Goal: Find specific page/section: Find specific page/section

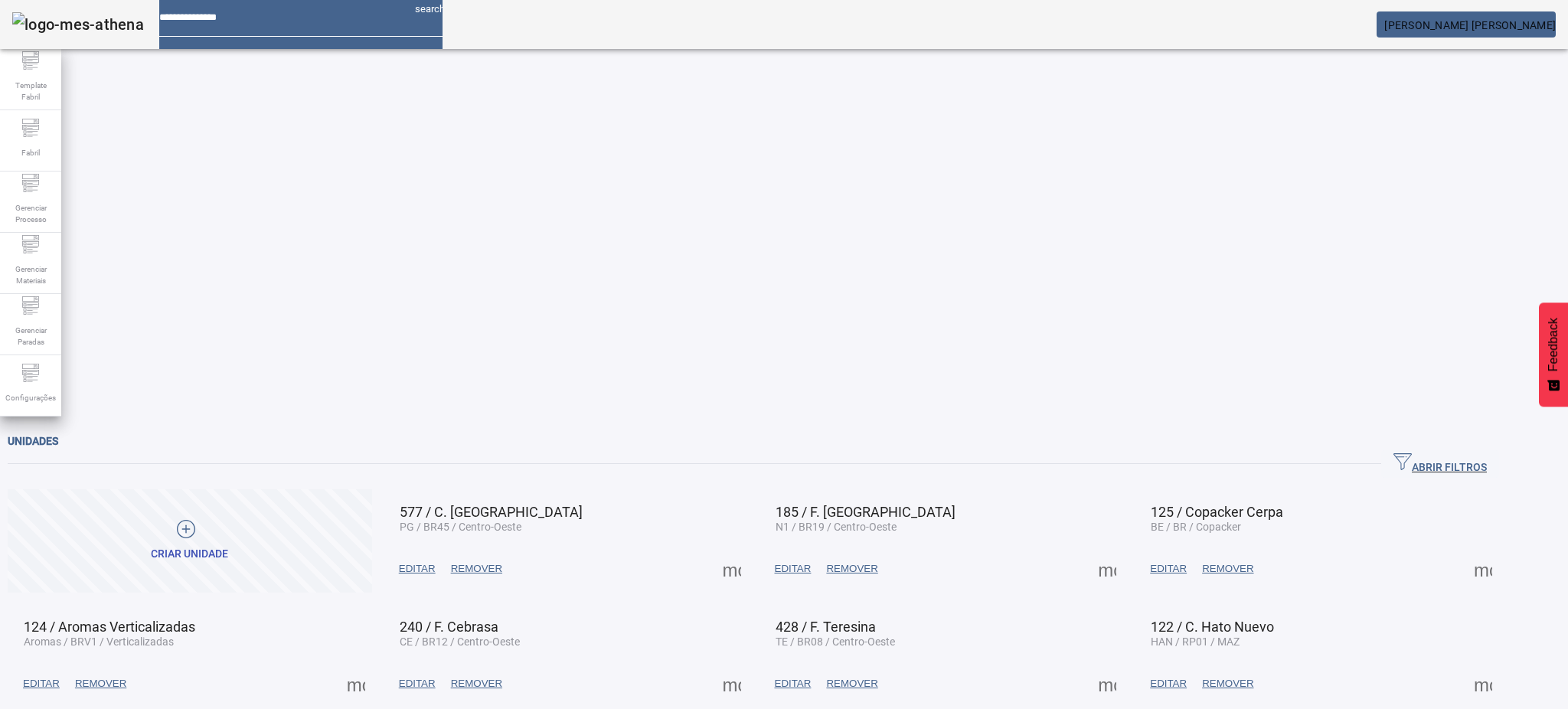
click at [1479, 446] on span "button" at bounding box center [1440, 464] width 118 height 36
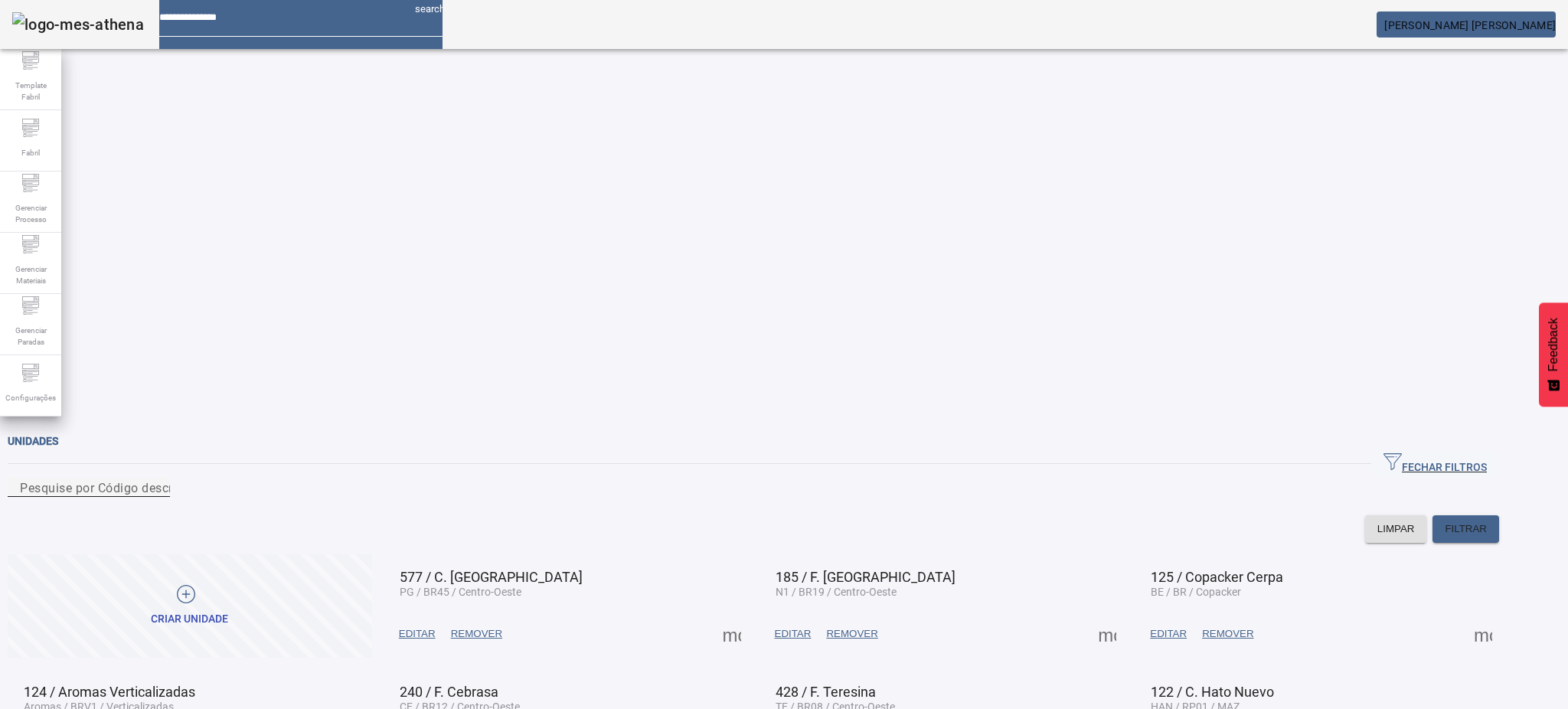
drag, startPoint x: 154, startPoint y: 132, endPoint x: 162, endPoint y: 133, distance: 8.1
click at [161, 481] on mat-label "Pesquise por Código descrição ou sigla" at bounding box center [132, 488] width 227 height 14
click at [158, 479] on input "Pesquise por Código descrição ou sigla" at bounding box center [88, 488] width 138 height 19
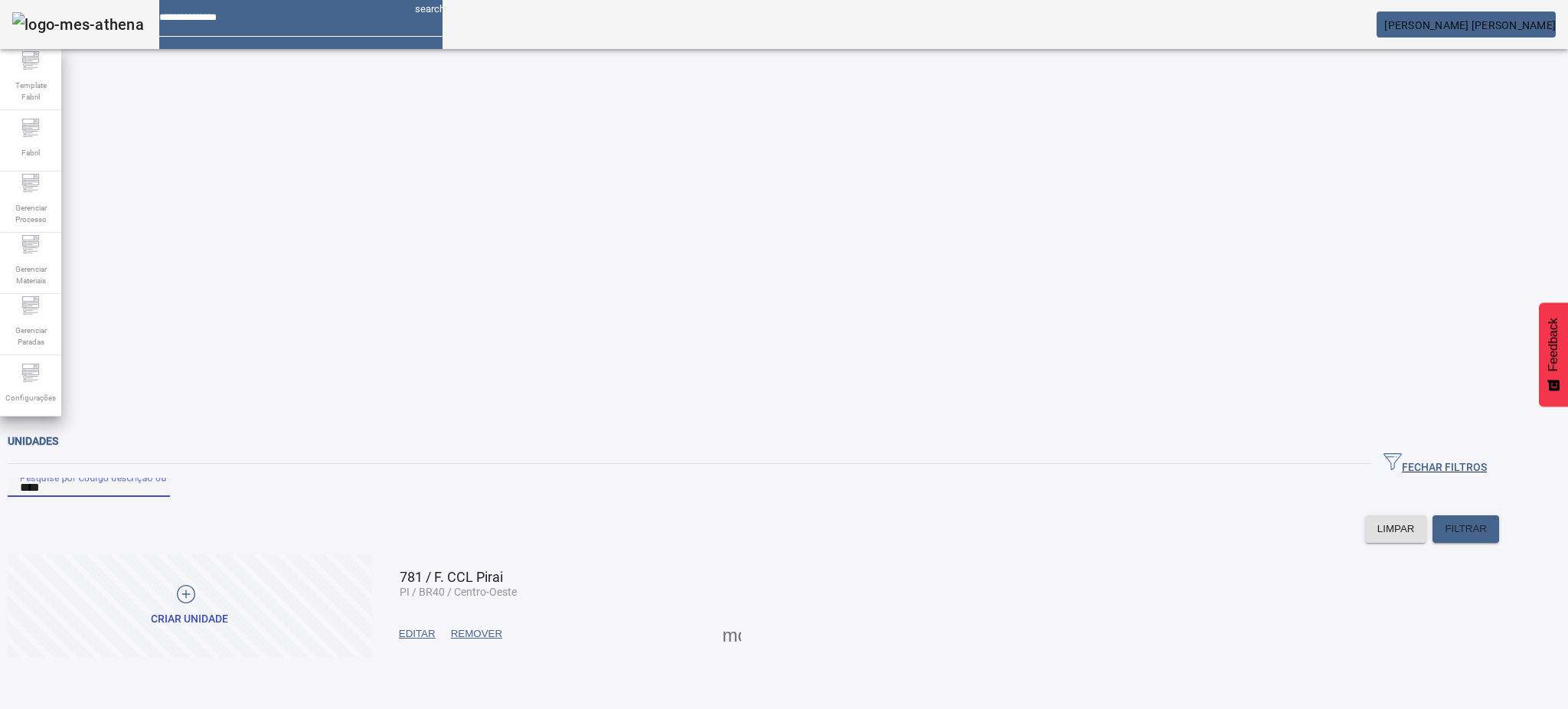
type input "***"
click at [751, 616] on span at bounding box center [731, 633] width 36 height 36
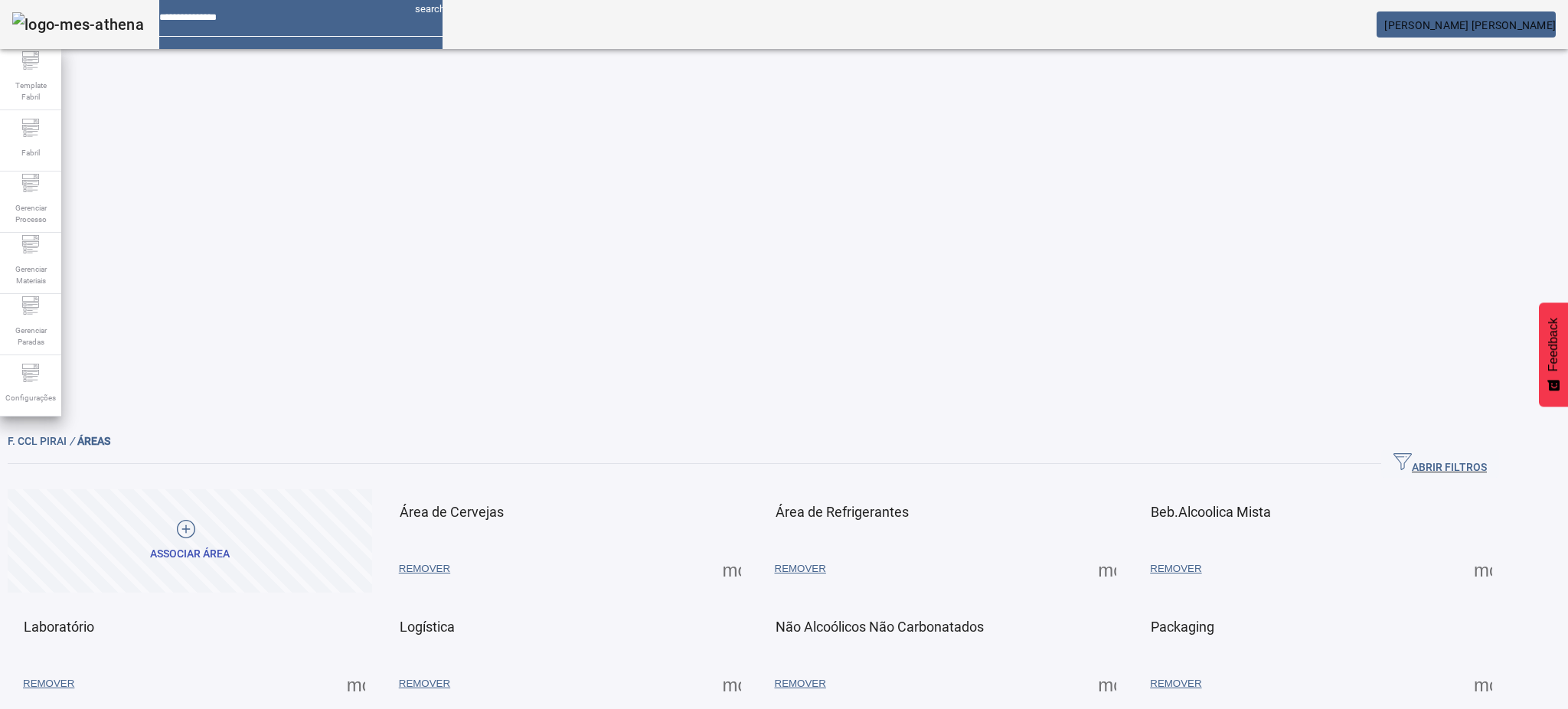
click at [1501, 665] on span at bounding box center [1483, 683] width 36 height 36
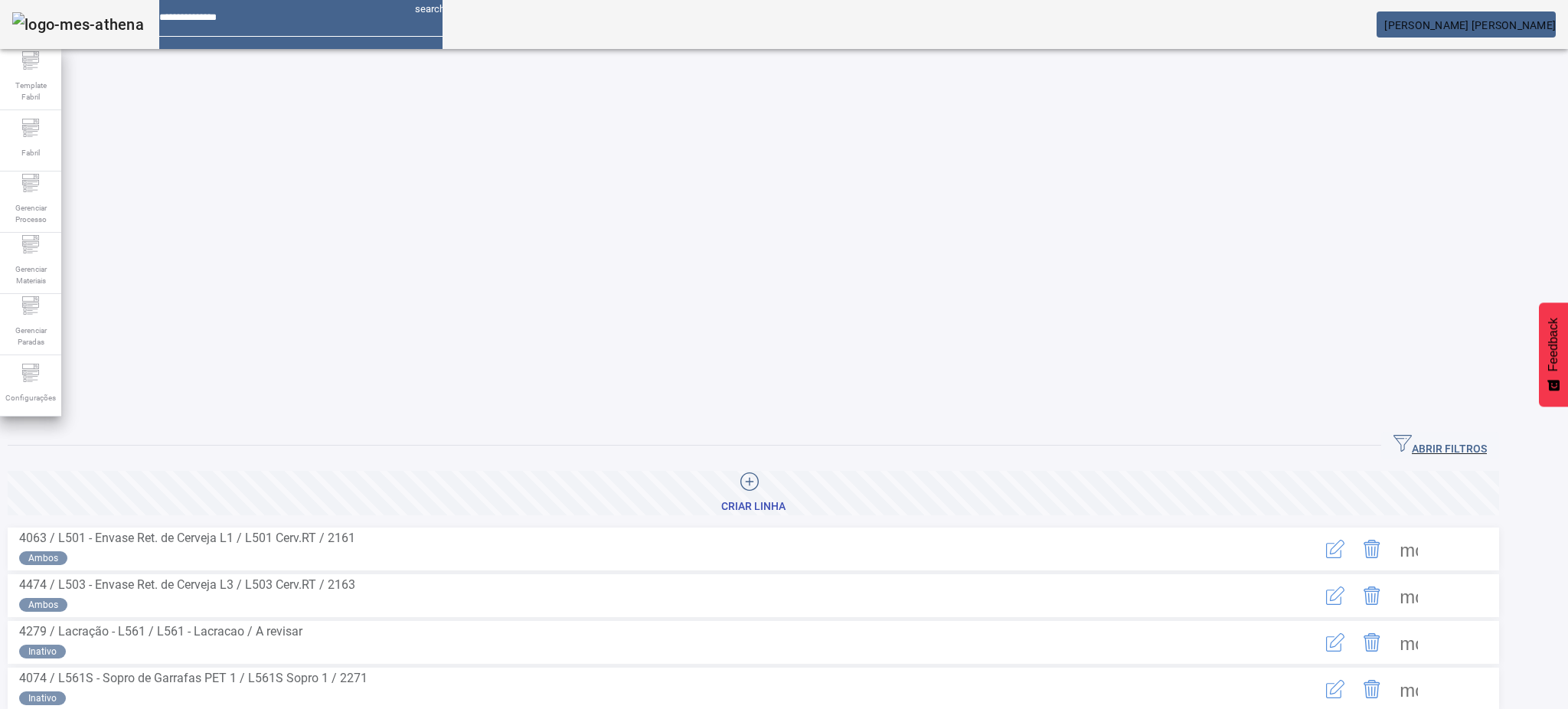
drag, startPoint x: 1501, startPoint y: 58, endPoint x: 1498, endPoint y: 83, distance: 25.2
click at [1487, 434] on span "ABRIR FILTROS" at bounding box center [1440, 446] width 93 height 23
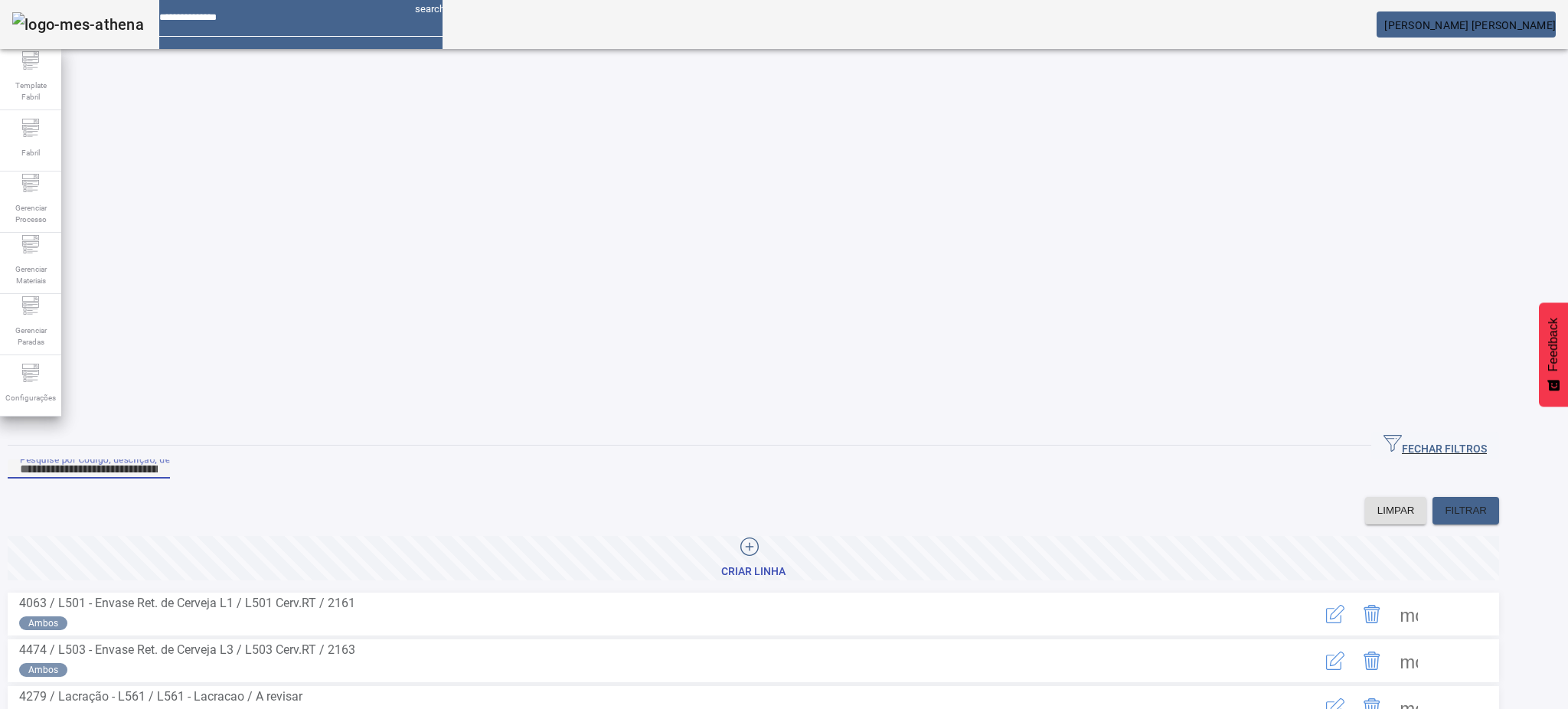
click at [158, 460] on input "Pesquise por Código, descrição, descrição abreviada ou descrição SAP" at bounding box center [88, 469] width 138 height 19
type input "***"
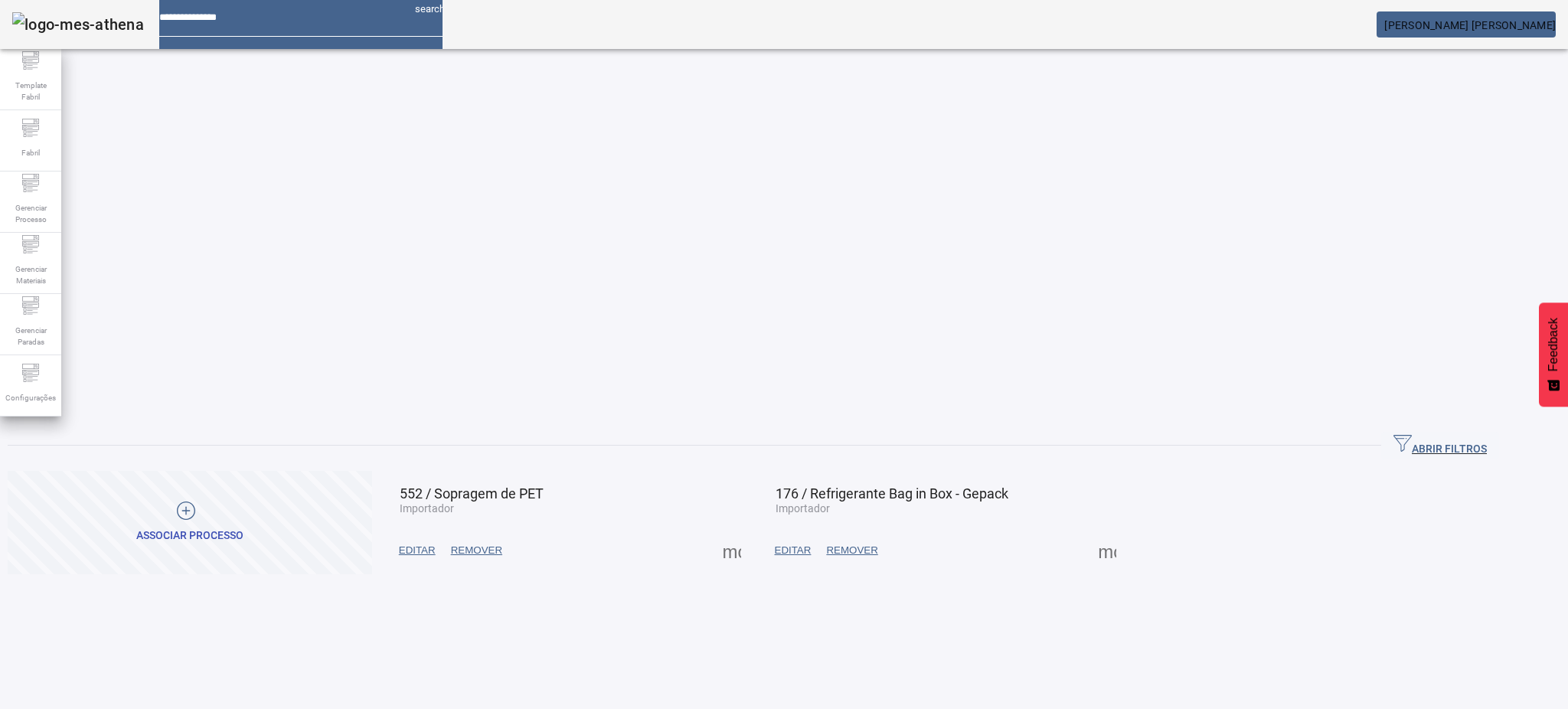
click at [751, 532] on span at bounding box center [731, 550] width 36 height 36
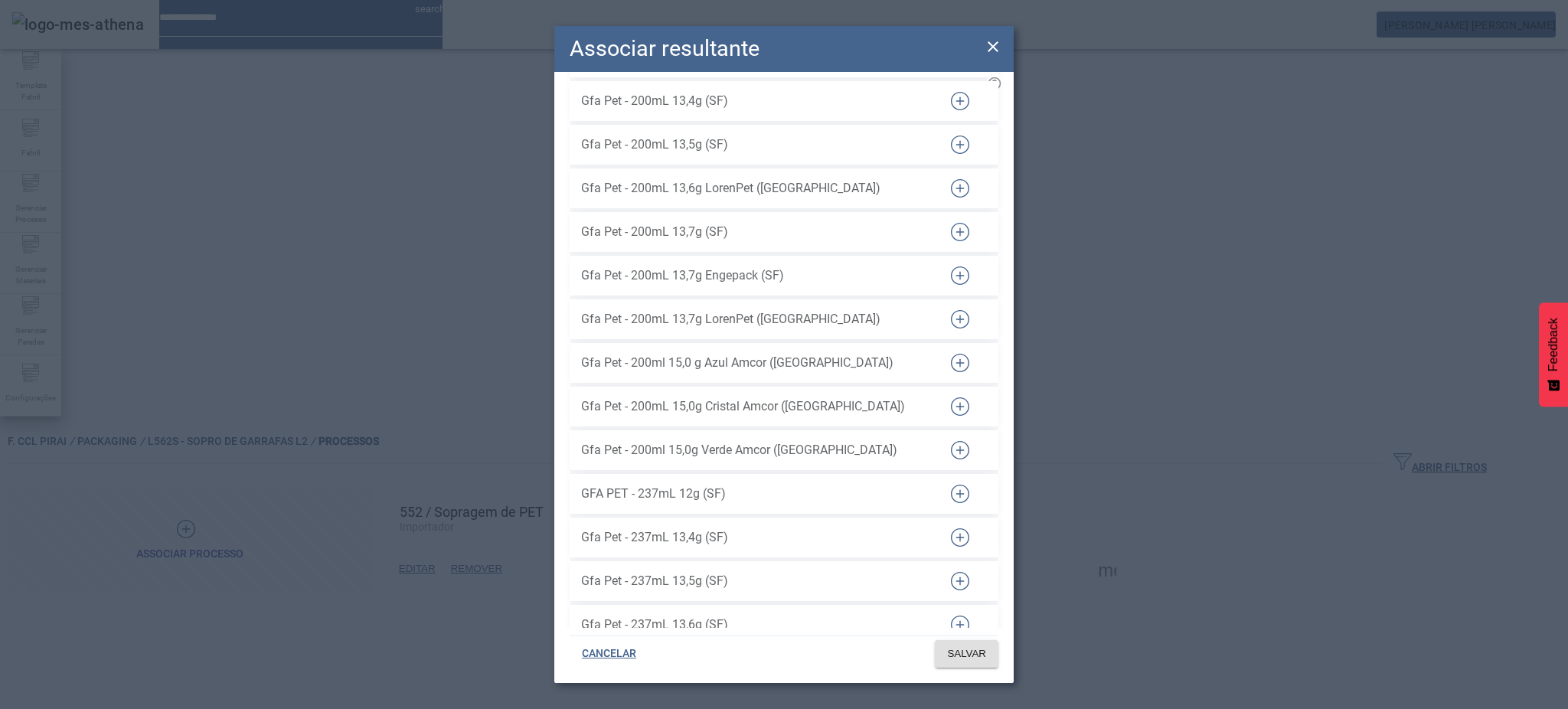
scroll to position [5309, 0]
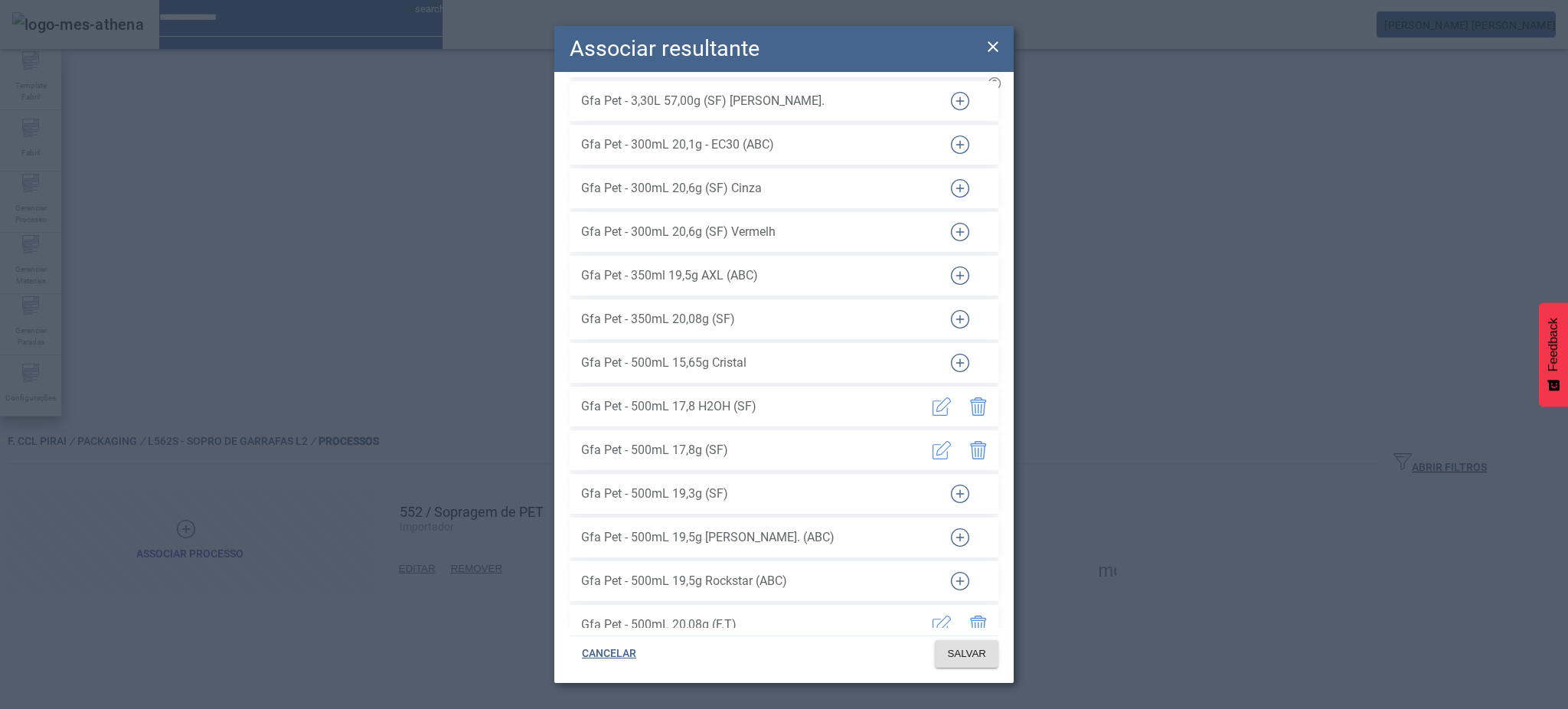
click at [957, 362] on icon "button" at bounding box center [960, 362] width 8 height 1
click at [963, 663] on span at bounding box center [967, 653] width 64 height 36
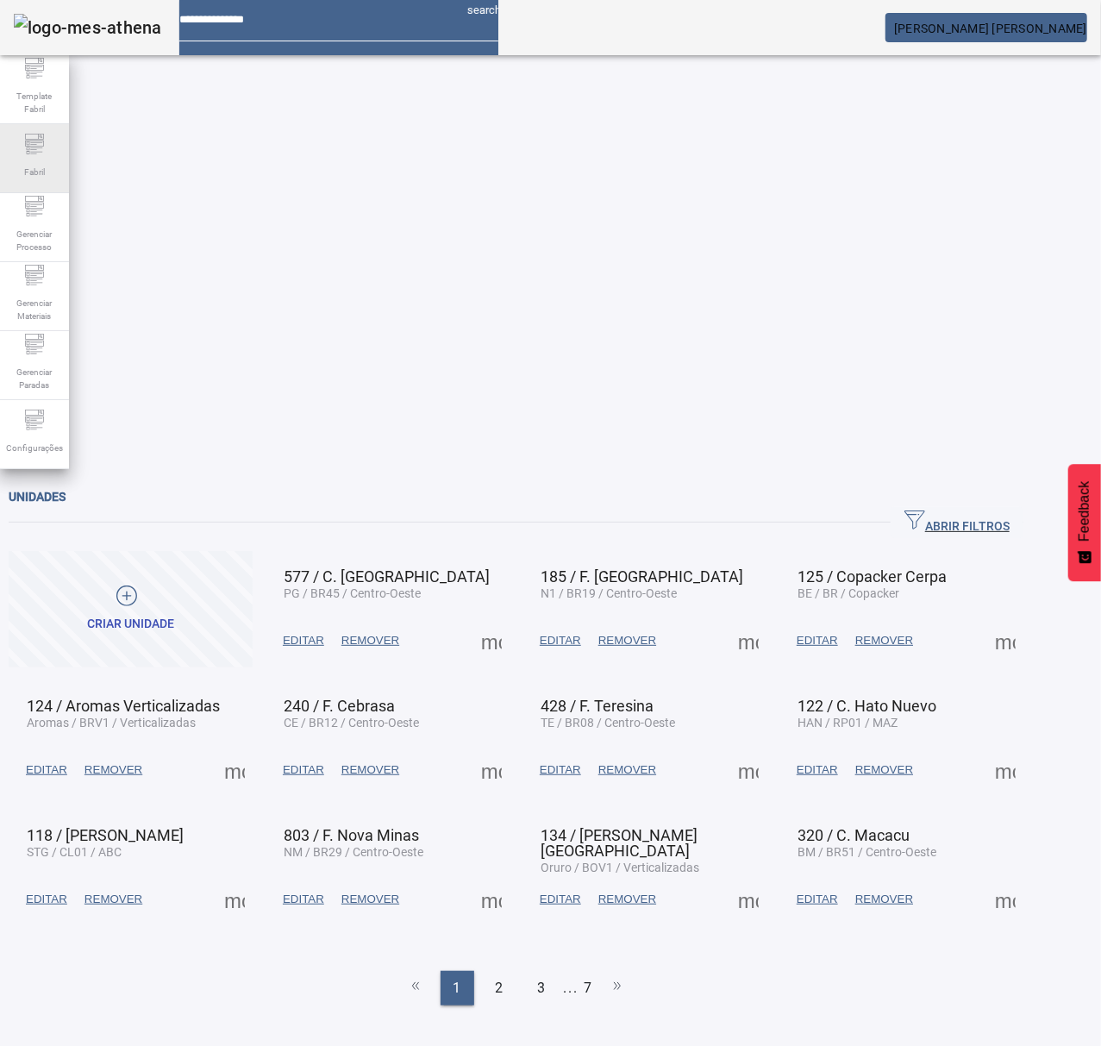
click at [53, 146] on div "Fabril" at bounding box center [34, 158] width 69 height 69
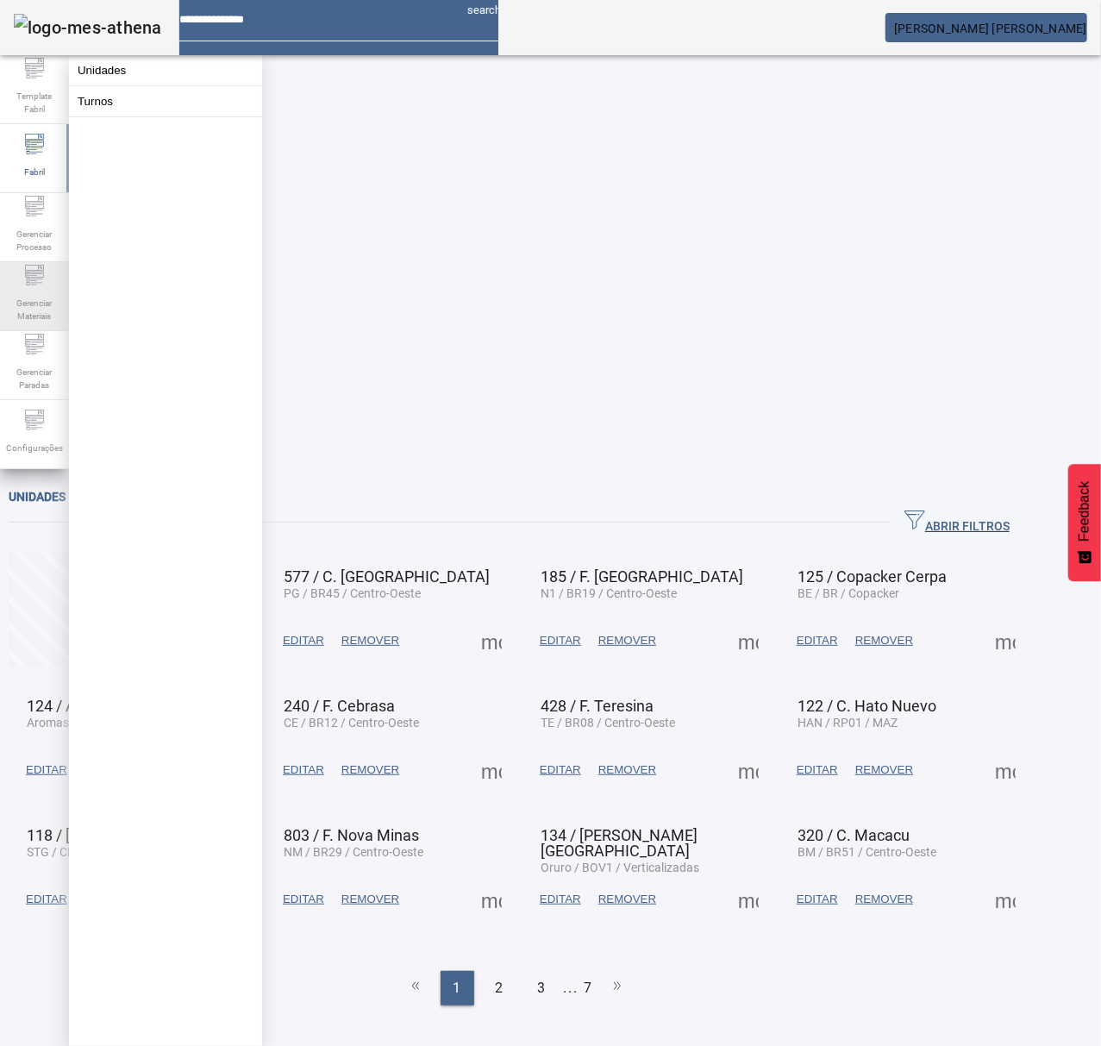
click at [26, 321] on span "Gerenciar Materiais" at bounding box center [35, 309] width 52 height 36
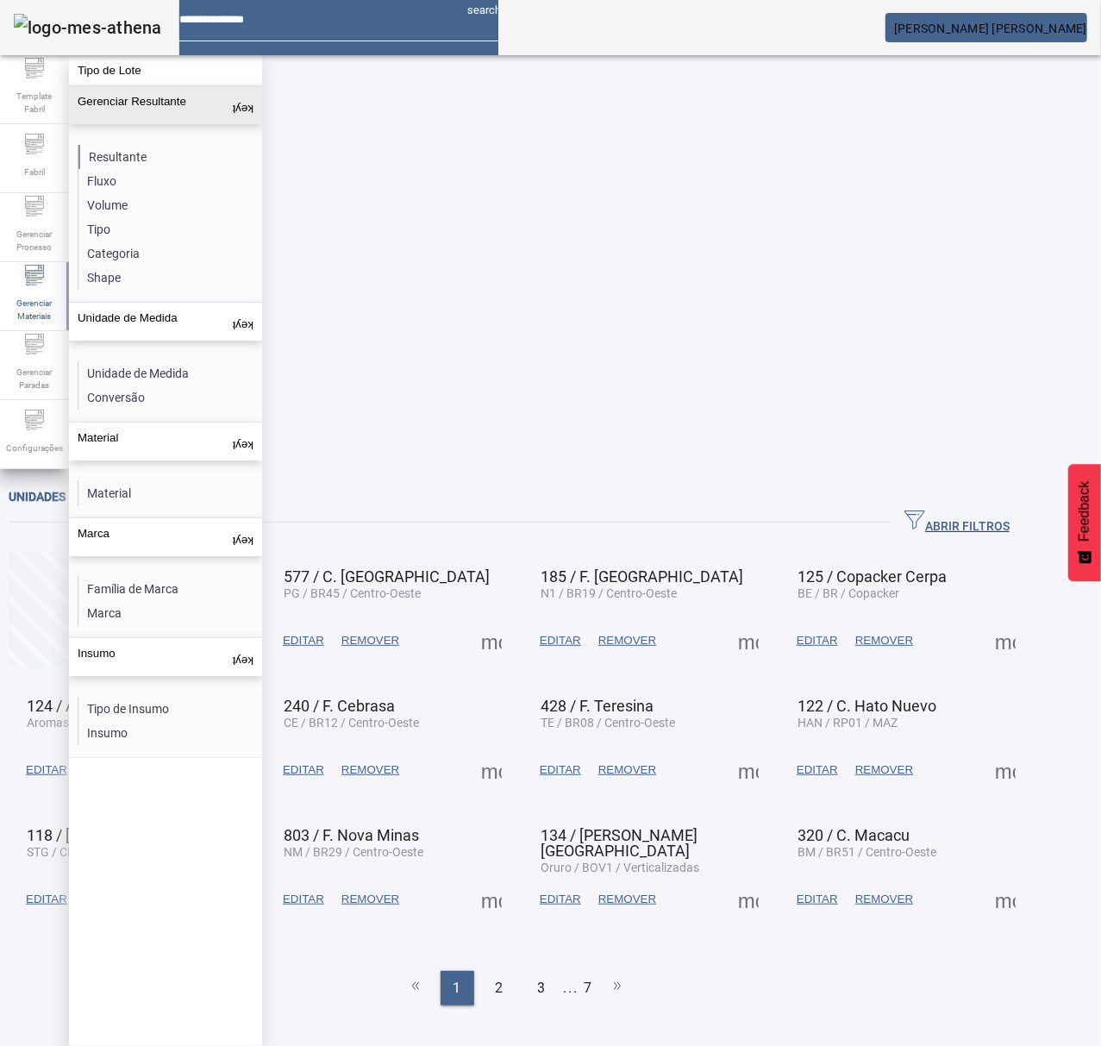
click at [140, 145] on li "Resultante" at bounding box center [169, 157] width 183 height 24
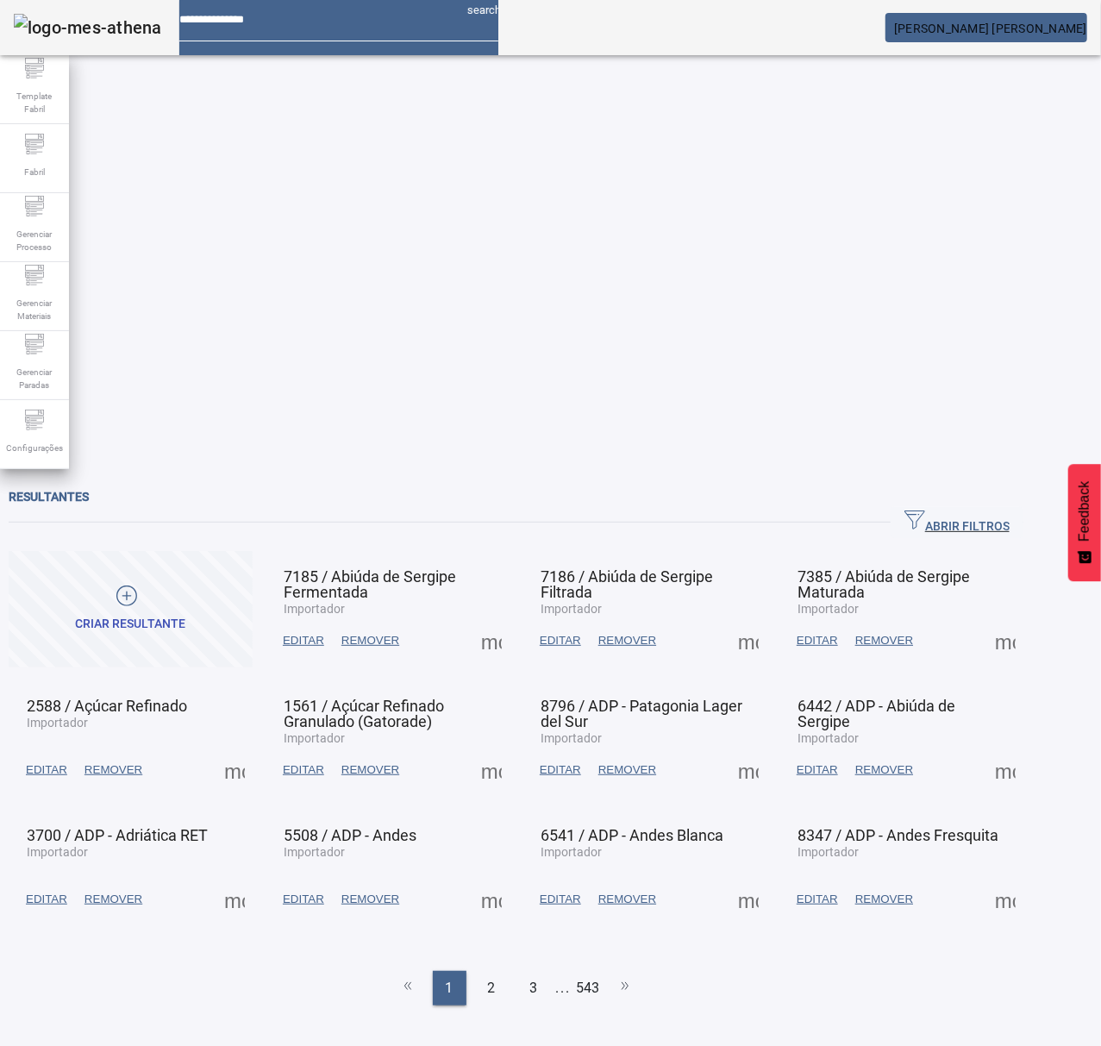
drag, startPoint x: 977, startPoint y: 102, endPoint x: 683, endPoint y: 157, distance: 299.1
click at [967, 509] on span "ABRIR FILTROS" at bounding box center [956, 522] width 105 height 26
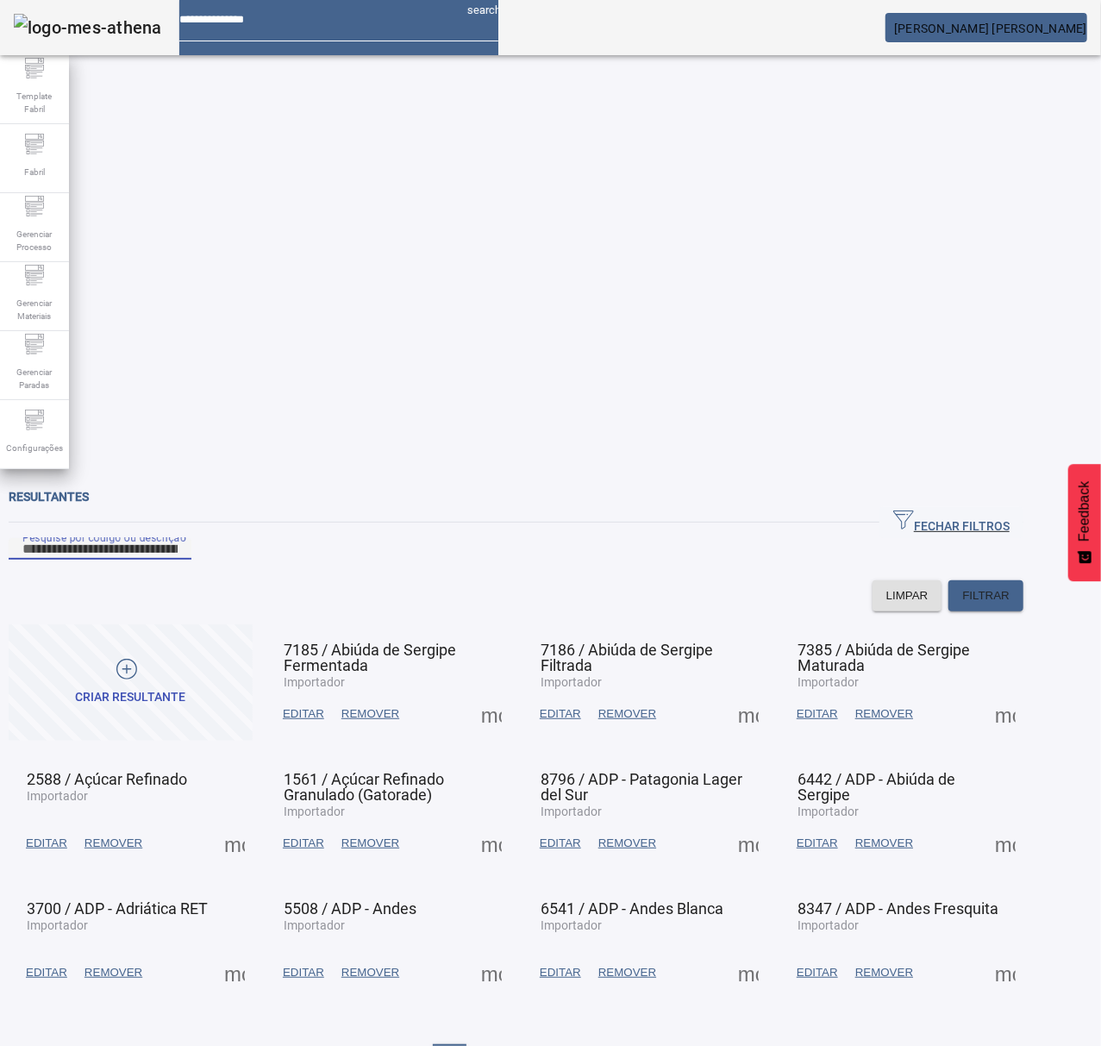
click at [178, 539] on input "Pesquise por código ou descrição" at bounding box center [99, 549] width 155 height 21
type input "****"
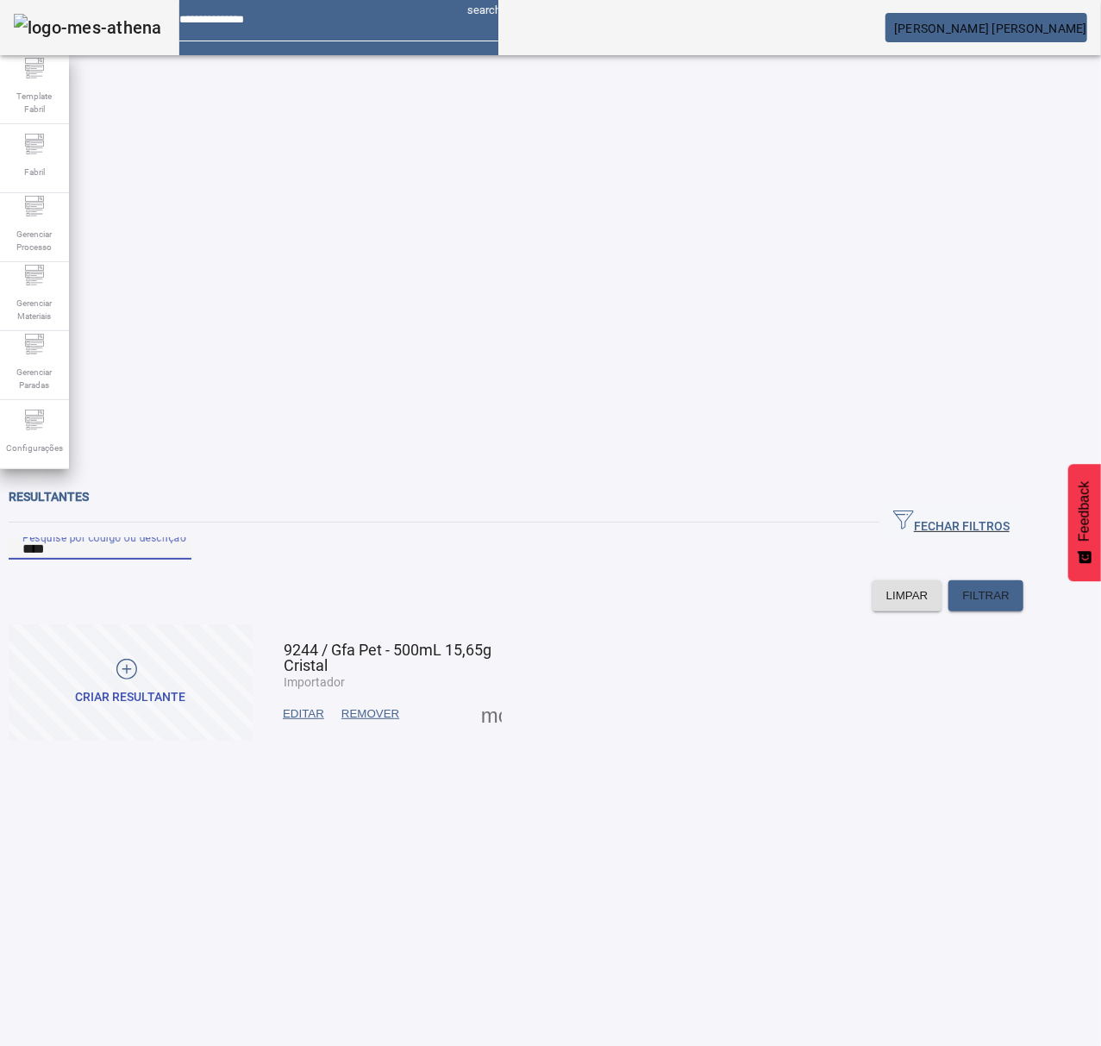
click at [512, 693] on span at bounding box center [491, 713] width 41 height 41
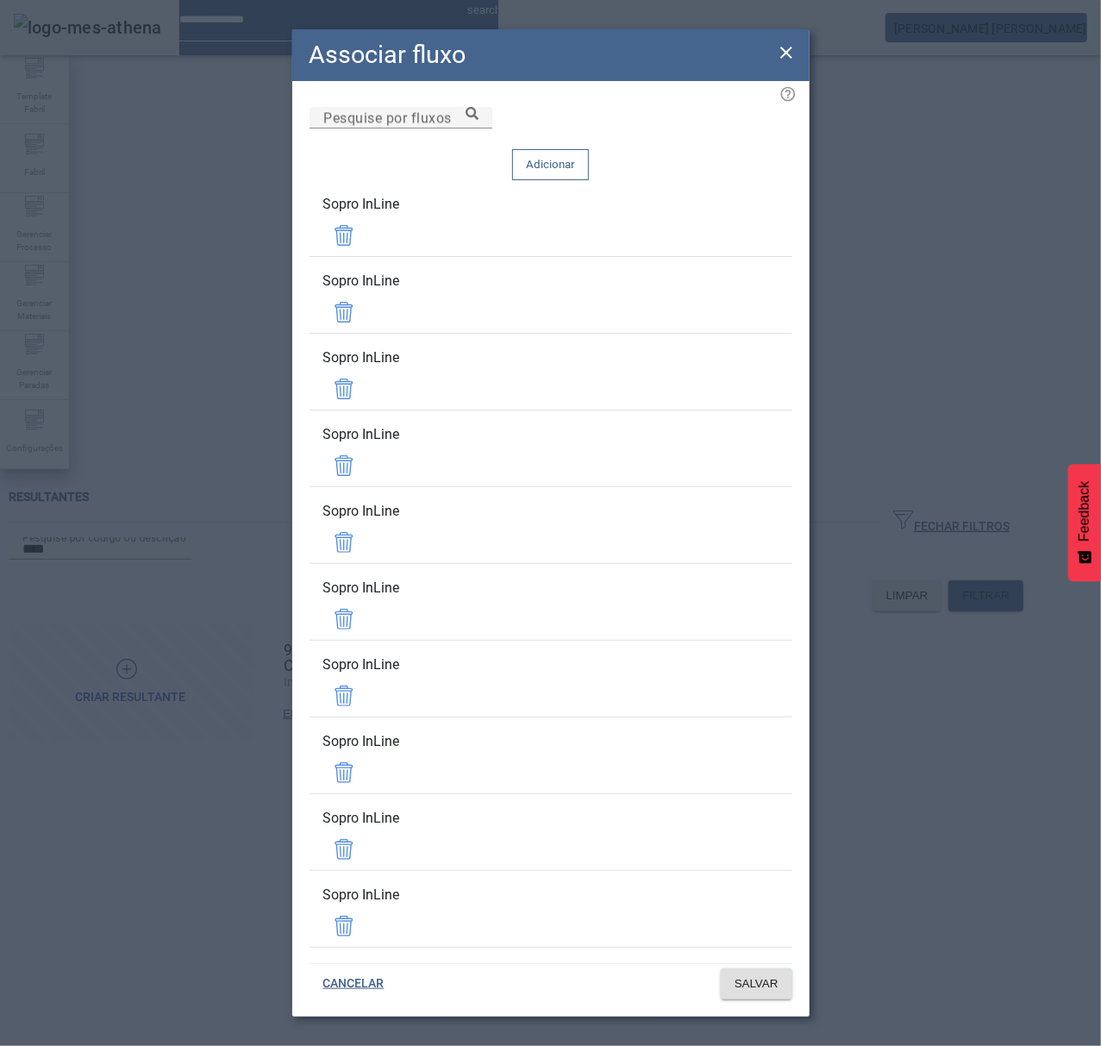
click at [779, 47] on icon at bounding box center [786, 52] width 21 height 21
